Goal: Book appointment/travel/reservation

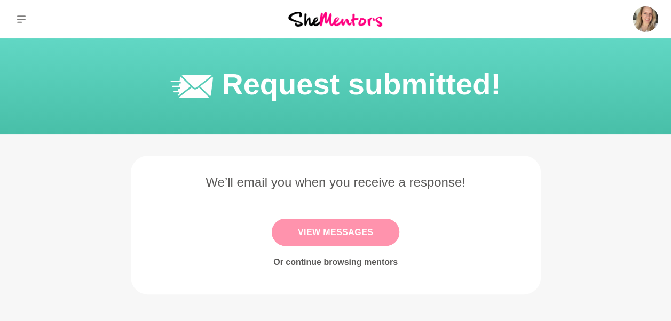
click at [322, 229] on link "View Messages" at bounding box center [336, 232] width 128 height 27
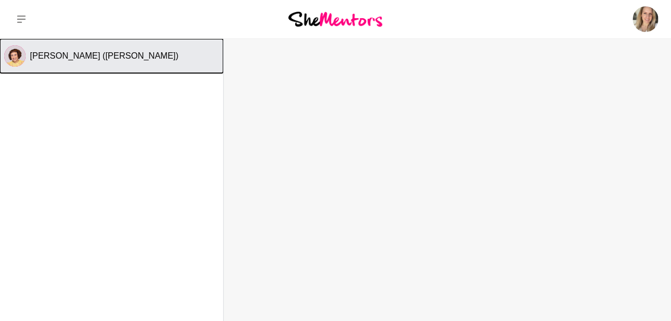
click at [82, 58] on span "[PERSON_NAME] ([PERSON_NAME])" at bounding box center [104, 55] width 148 height 9
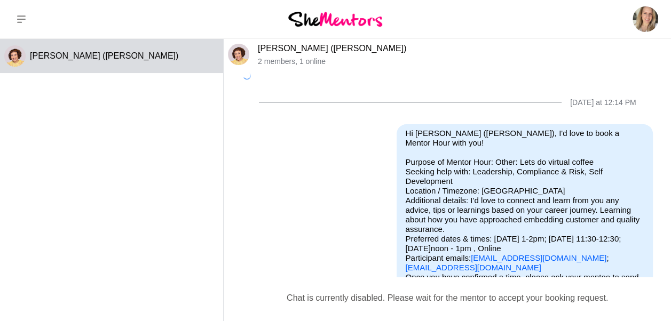
scroll to position [12, 0]
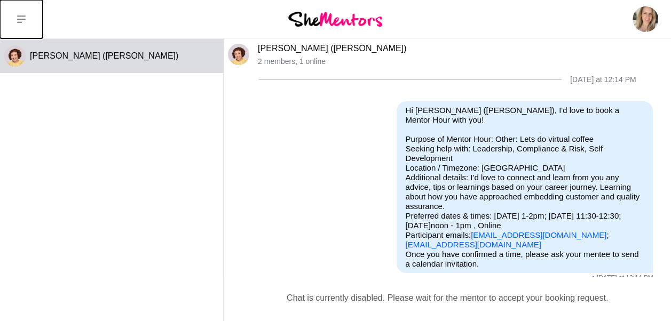
click at [18, 15] on icon at bounding box center [21, 19] width 9 height 9
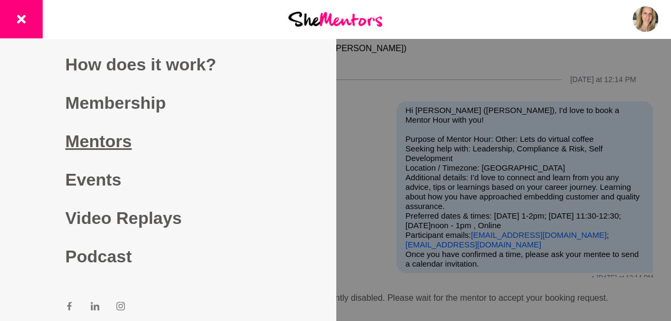
click at [102, 146] on link "Mentors" at bounding box center [167, 141] width 205 height 38
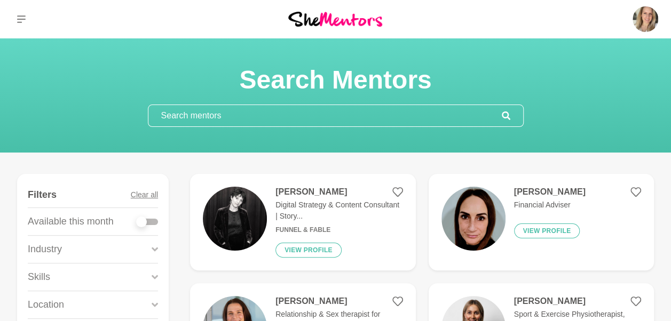
click at [294, 118] on input "text" at bounding box center [324, 115] width 353 height 21
click at [71, 276] on div "Skills" at bounding box center [93, 277] width 130 height 27
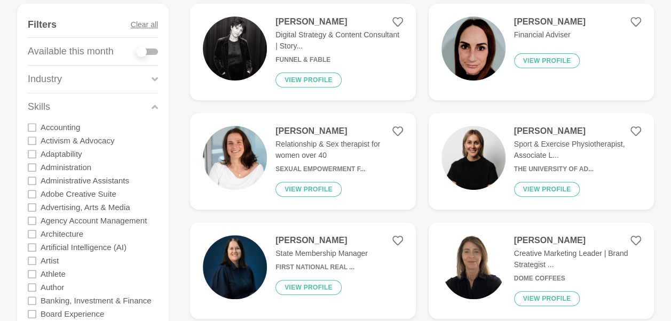
scroll to position [172, 0]
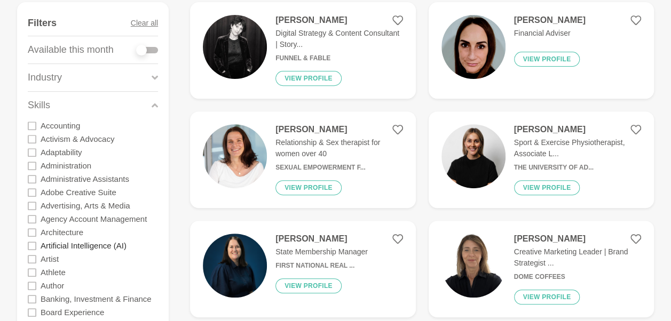
click at [79, 245] on label "Artificial Intelligence (AI)" at bounding box center [84, 245] width 86 height 13
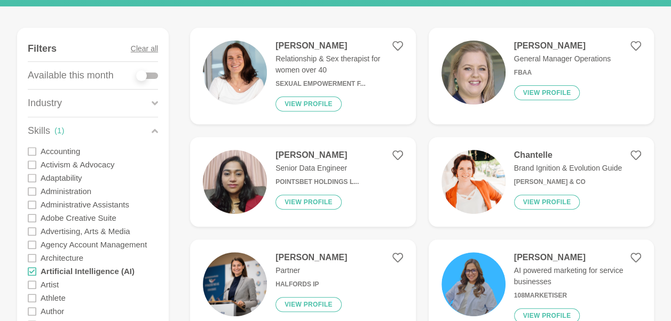
scroll to position [148, 0]
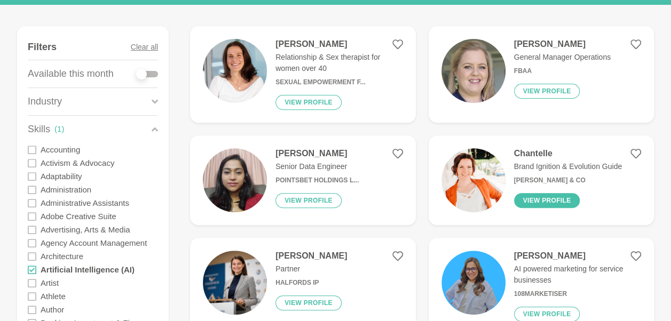
click at [543, 197] on button "View profile" at bounding box center [547, 200] width 66 height 15
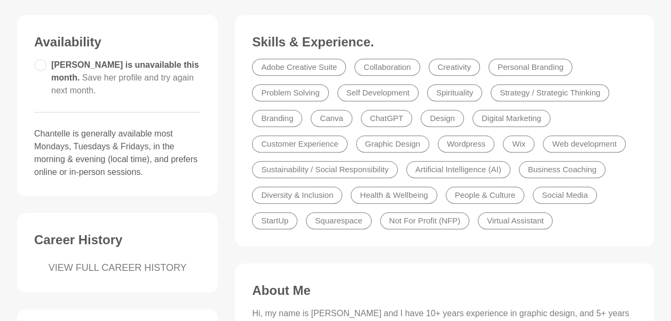
scroll to position [274, 0]
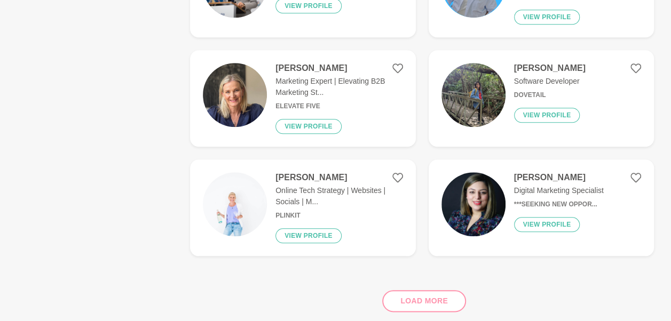
scroll to position [446, 0]
click at [419, 299] on div "Load more" at bounding box center [422, 296] width 464 height 65
click at [419, 302] on div "Load more" at bounding box center [422, 296] width 464 height 65
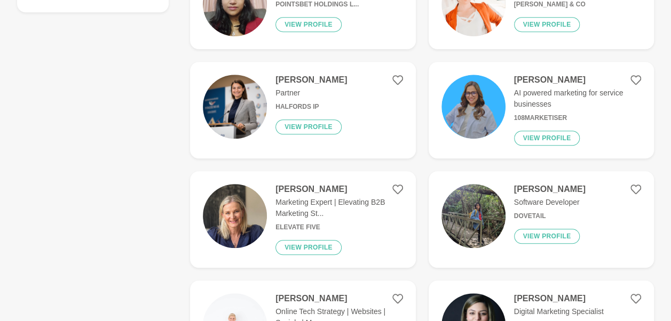
scroll to position [321, 0]
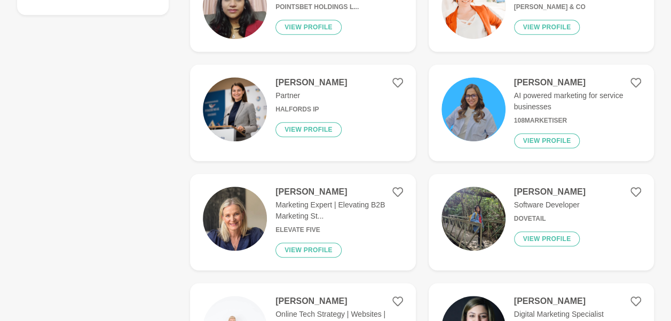
click at [306, 77] on h4 "[PERSON_NAME]" at bounding box center [311, 82] width 72 height 11
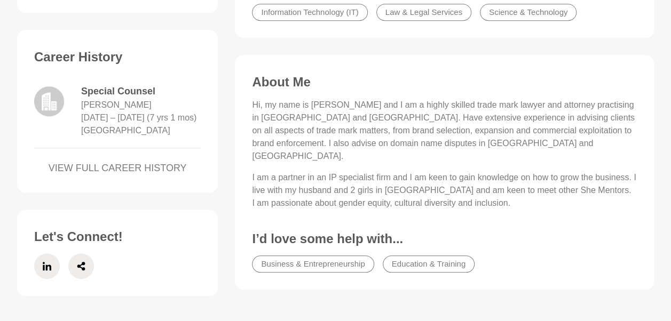
scroll to position [406, 0]
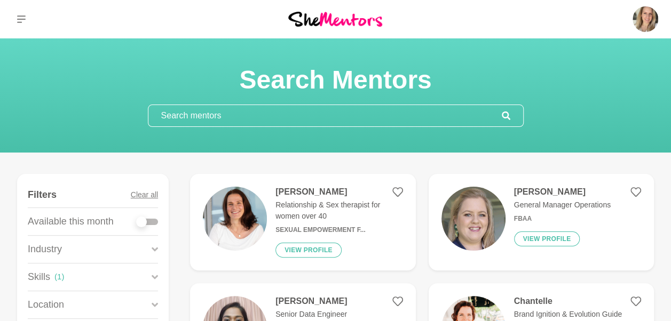
scroll to position [85, 0]
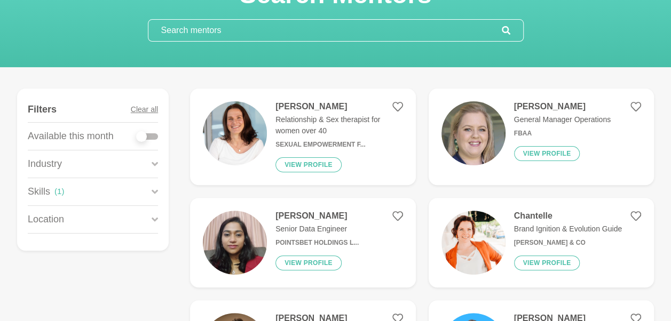
click at [558, 108] on h4 "[PERSON_NAME]" at bounding box center [562, 106] width 97 height 11
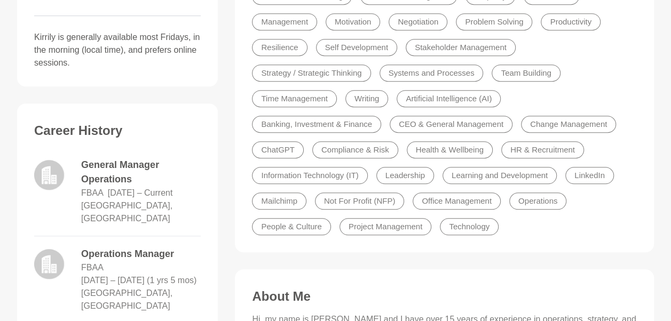
scroll to position [370, 0]
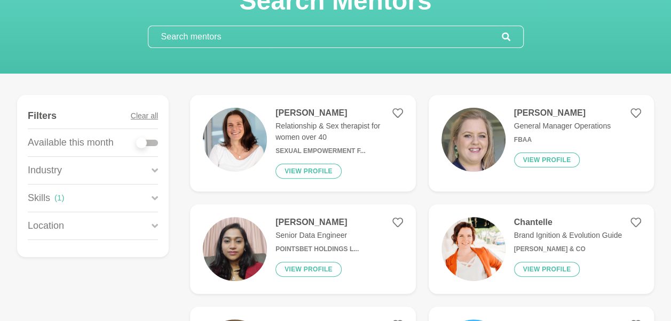
scroll to position [80, 0]
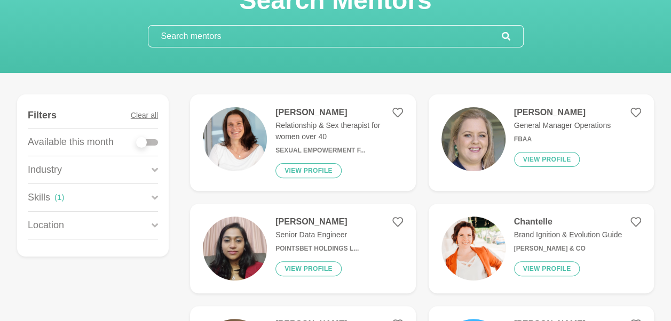
click at [301, 227] on div "[PERSON_NAME] Senior Data Engineer PointsBet Holdings L... View profile" at bounding box center [313, 249] width 92 height 64
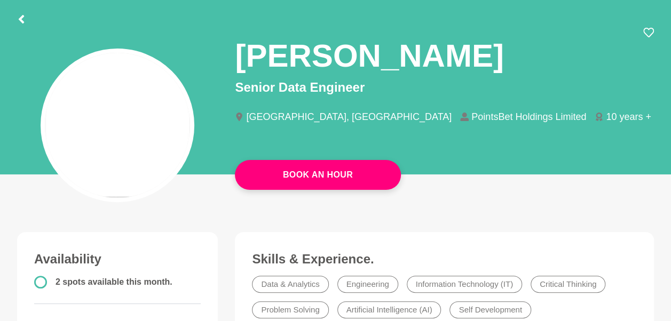
scroll to position [55, 0]
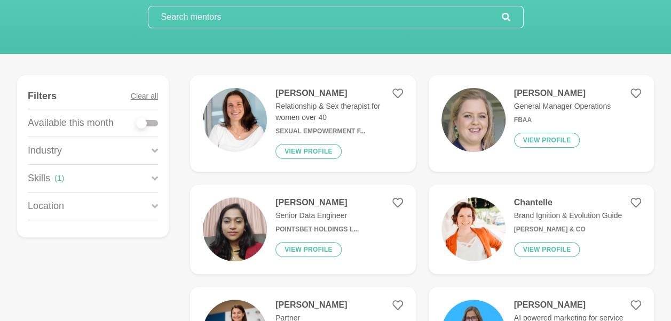
scroll to position [99, 0]
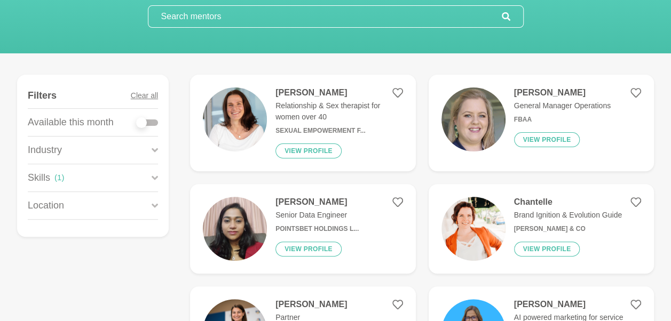
click at [114, 179] on div "Skills ( 1 )" at bounding box center [93, 177] width 130 height 27
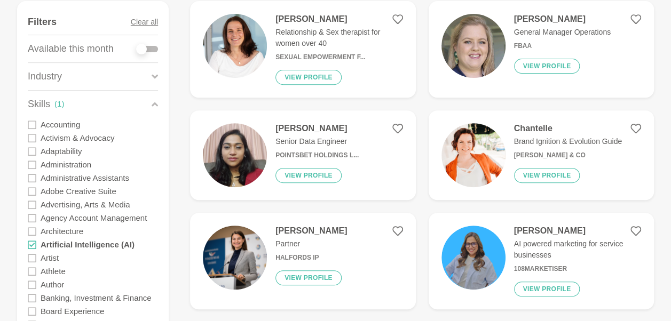
scroll to position [173, 0]
click at [69, 247] on label "Artificial Intelligence (AI)" at bounding box center [88, 243] width 94 height 13
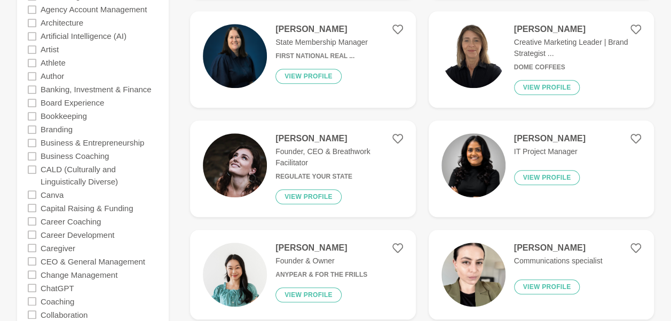
scroll to position [385, 0]
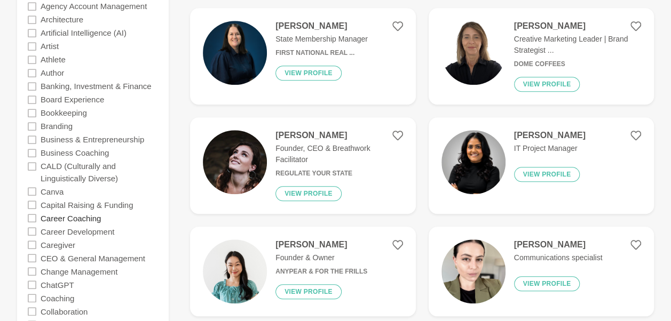
click at [79, 217] on label "Career Coaching" at bounding box center [71, 217] width 60 height 13
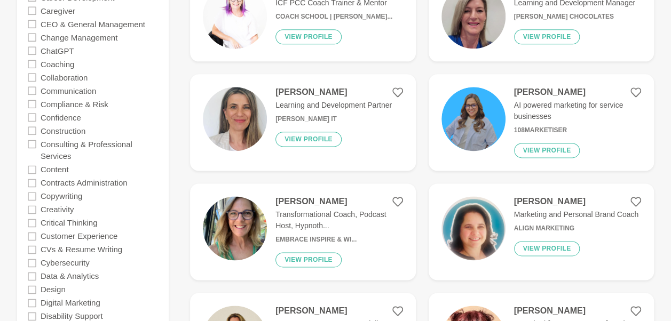
scroll to position [622, 0]
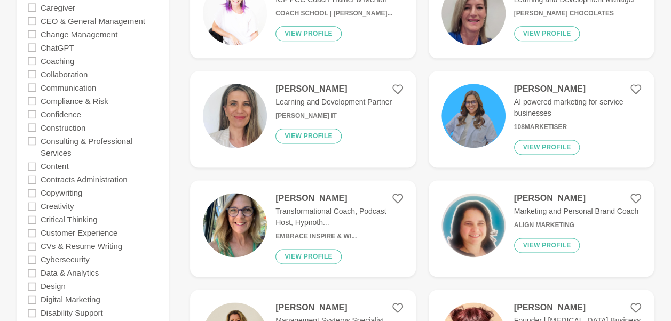
click at [543, 88] on h4 "[PERSON_NAME]" at bounding box center [577, 89] width 127 height 11
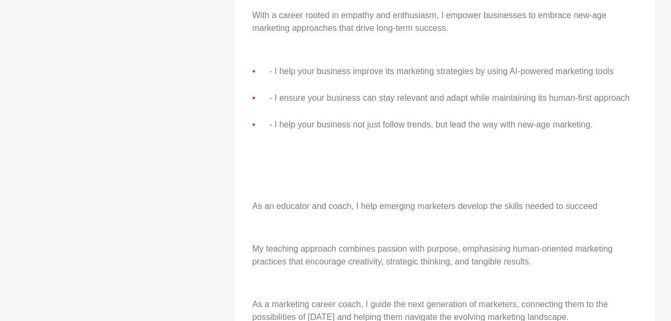
scroll to position [695, 0]
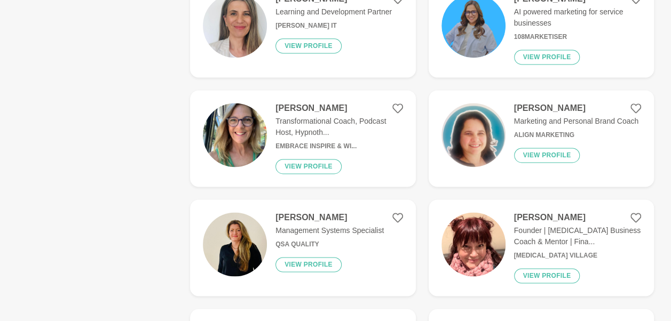
scroll to position [713, 0]
click at [302, 110] on h4 "[PERSON_NAME]" at bounding box center [338, 107] width 127 height 11
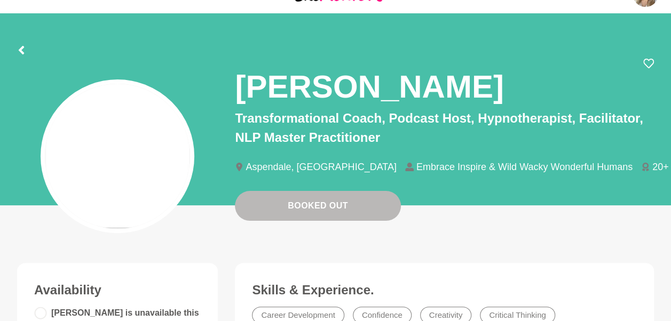
scroll to position [23, 0]
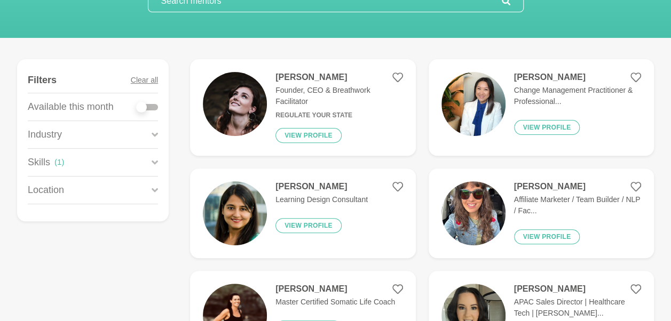
scroll to position [115, 0]
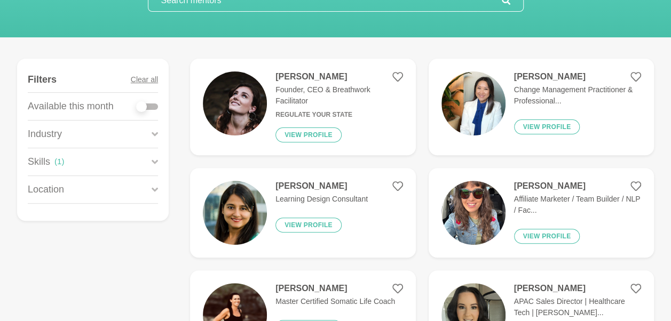
click at [287, 78] on h4 "[PERSON_NAME]" at bounding box center [338, 77] width 127 height 11
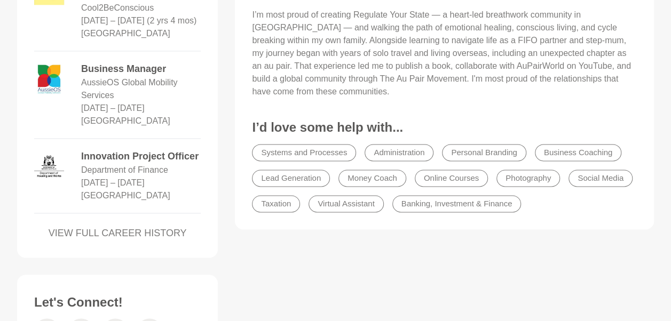
scroll to position [735, 0]
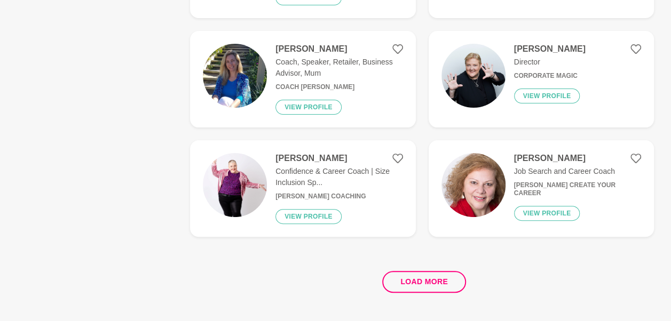
scroll to position [2100, 0]
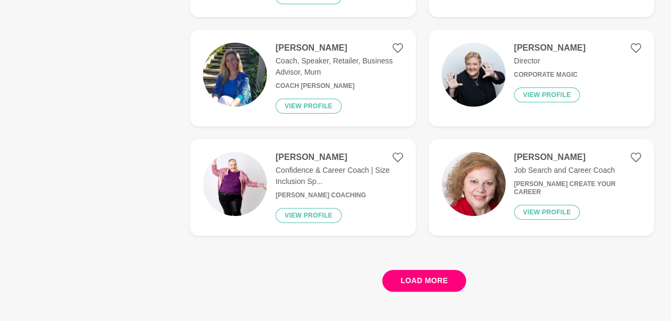
click at [421, 270] on button "Load more" at bounding box center [424, 281] width 84 height 22
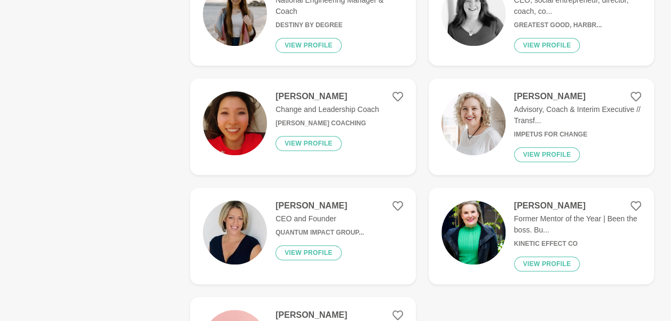
scroll to position [2384, 0]
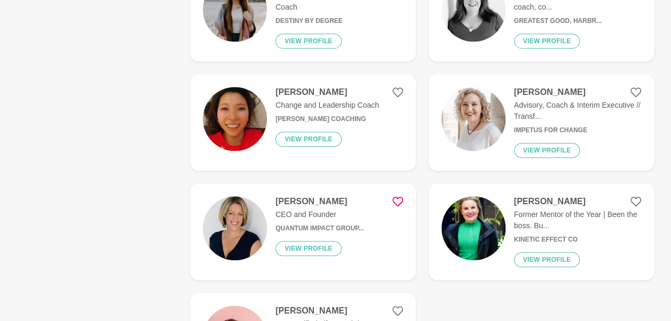
click at [398, 196] on icon at bounding box center [397, 201] width 11 height 11
click at [541, 196] on h4 "[PERSON_NAME]" at bounding box center [577, 201] width 127 height 11
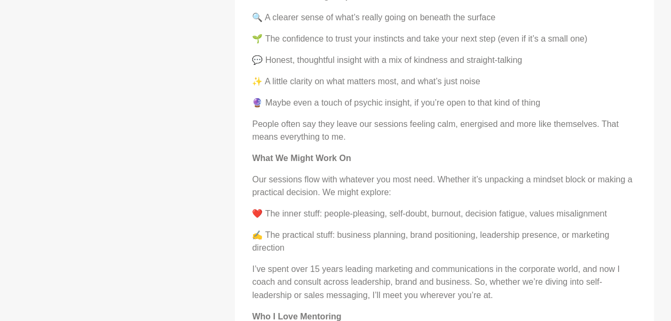
scroll to position [760, 0]
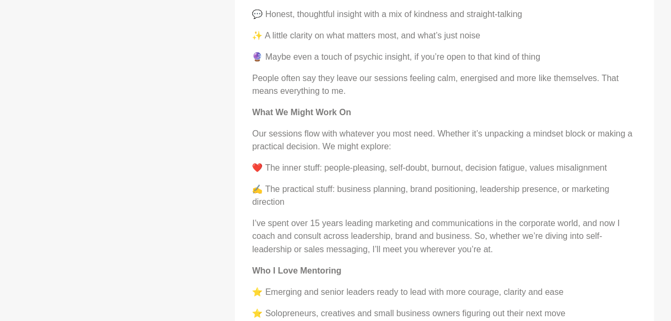
click at [37, 82] on div "Availability 2 spots available this month. [PERSON_NAME] is generally available…" at bounding box center [336, 256] width 654 height 1456
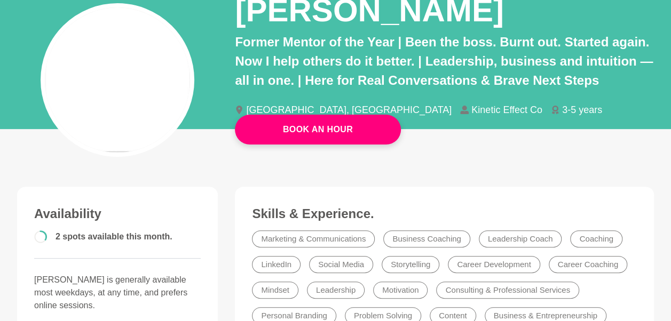
scroll to position [104, 0]
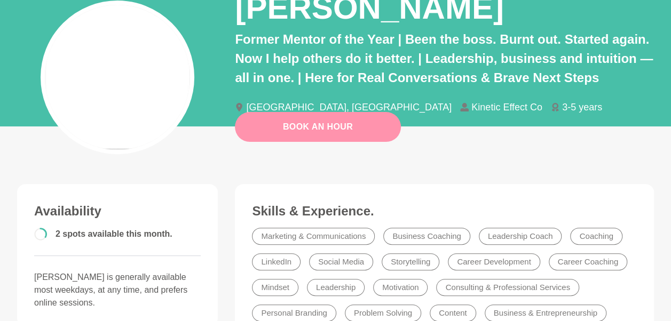
click at [302, 129] on button "Book An Hour" at bounding box center [318, 127] width 166 height 30
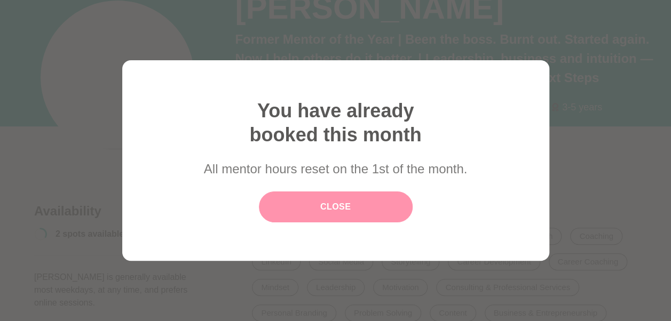
click at [330, 201] on link "Close" at bounding box center [336, 207] width 154 height 31
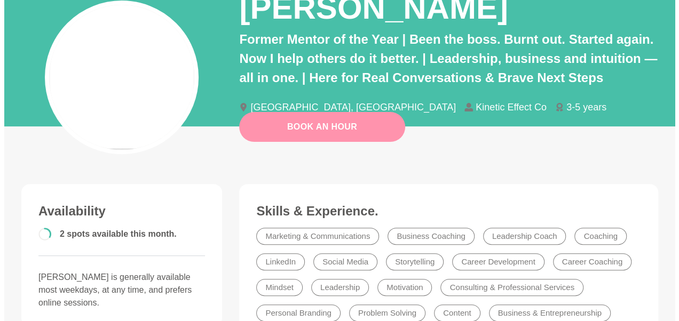
scroll to position [0, 0]
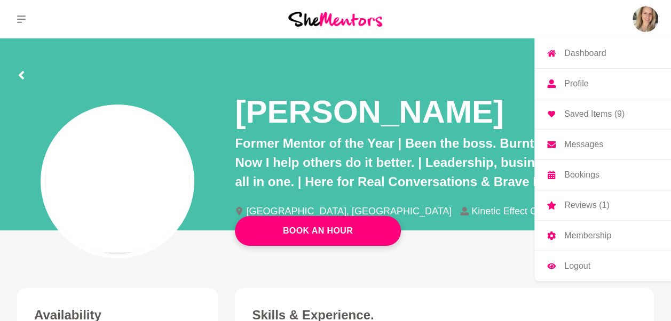
click at [588, 239] on link "Membership" at bounding box center [602, 236] width 137 height 30
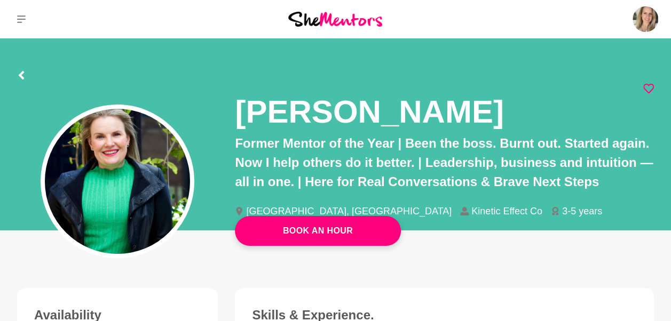
click at [647, 89] on icon at bounding box center [648, 88] width 11 height 11
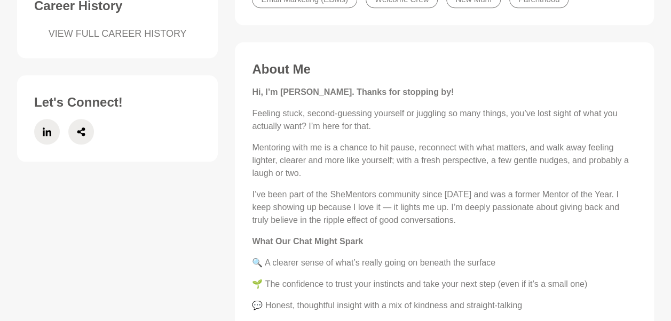
scroll to position [470, 0]
